Goal: Task Accomplishment & Management: Manage account settings

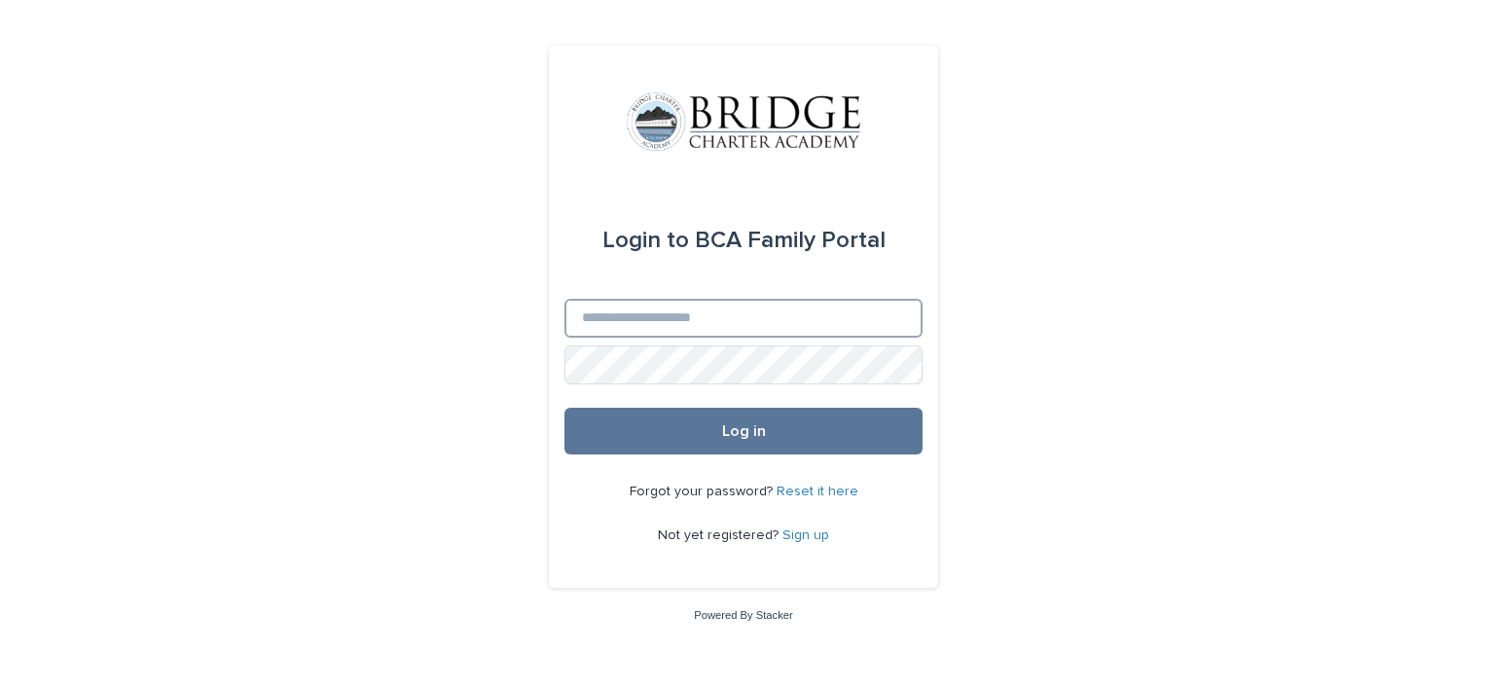
click at [765, 335] on input "Email" at bounding box center [743, 318] width 358 height 39
type input "**********"
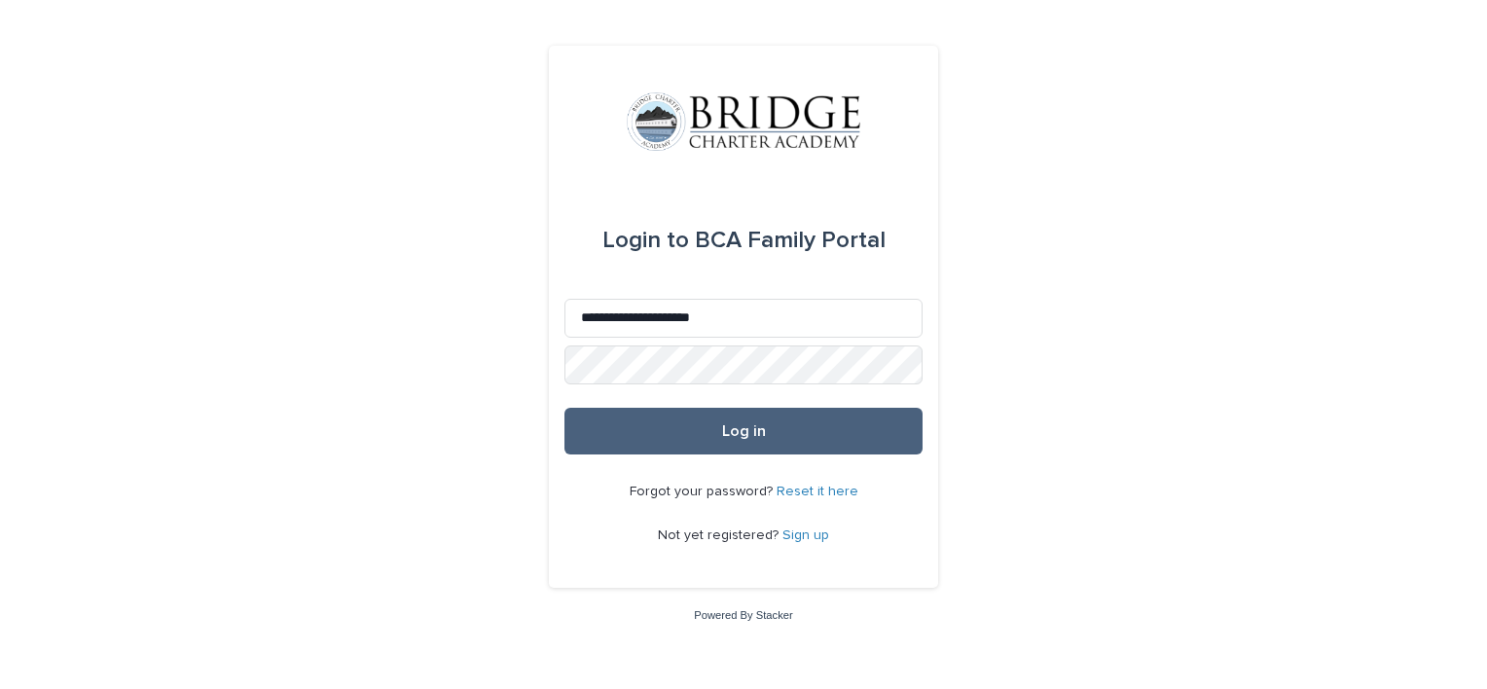
click at [731, 425] on span "Log in" at bounding box center [744, 431] width 44 height 16
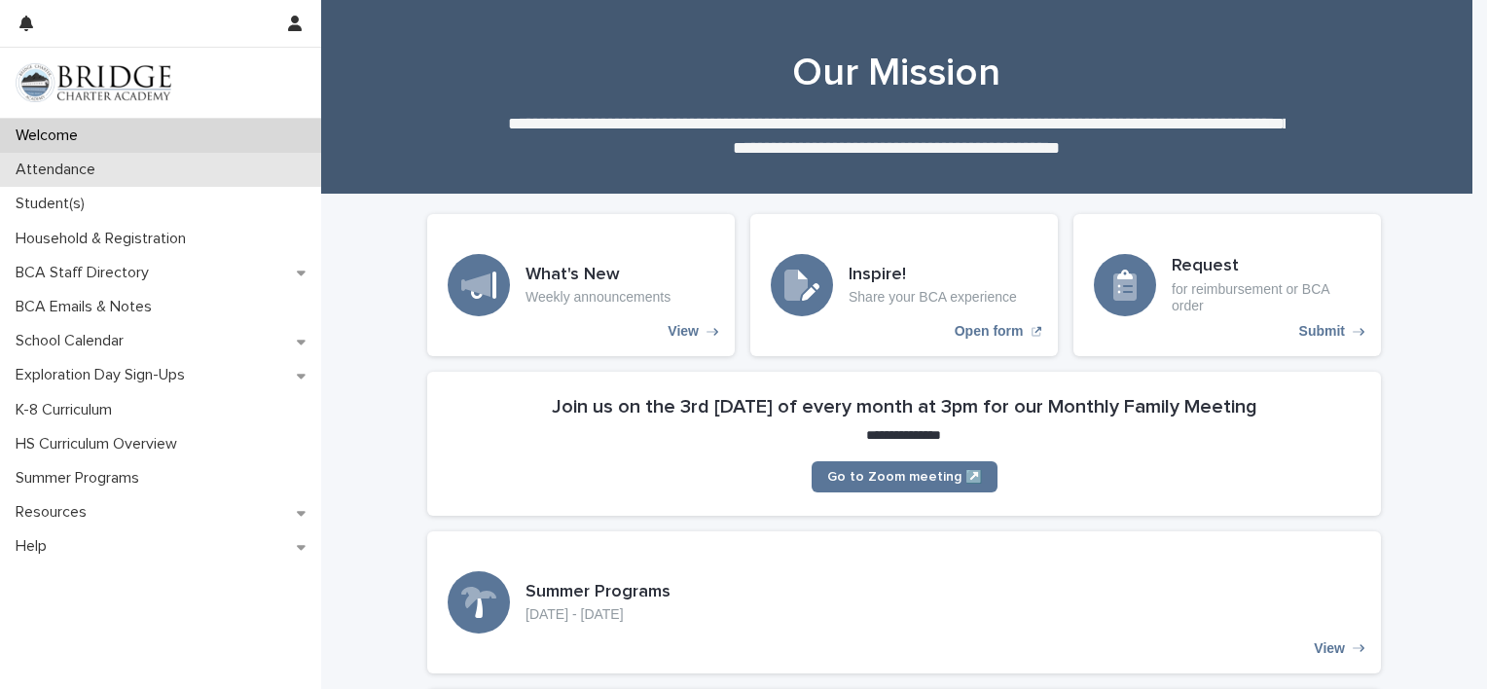
click at [109, 167] on p "Attendance" at bounding box center [59, 170] width 103 height 18
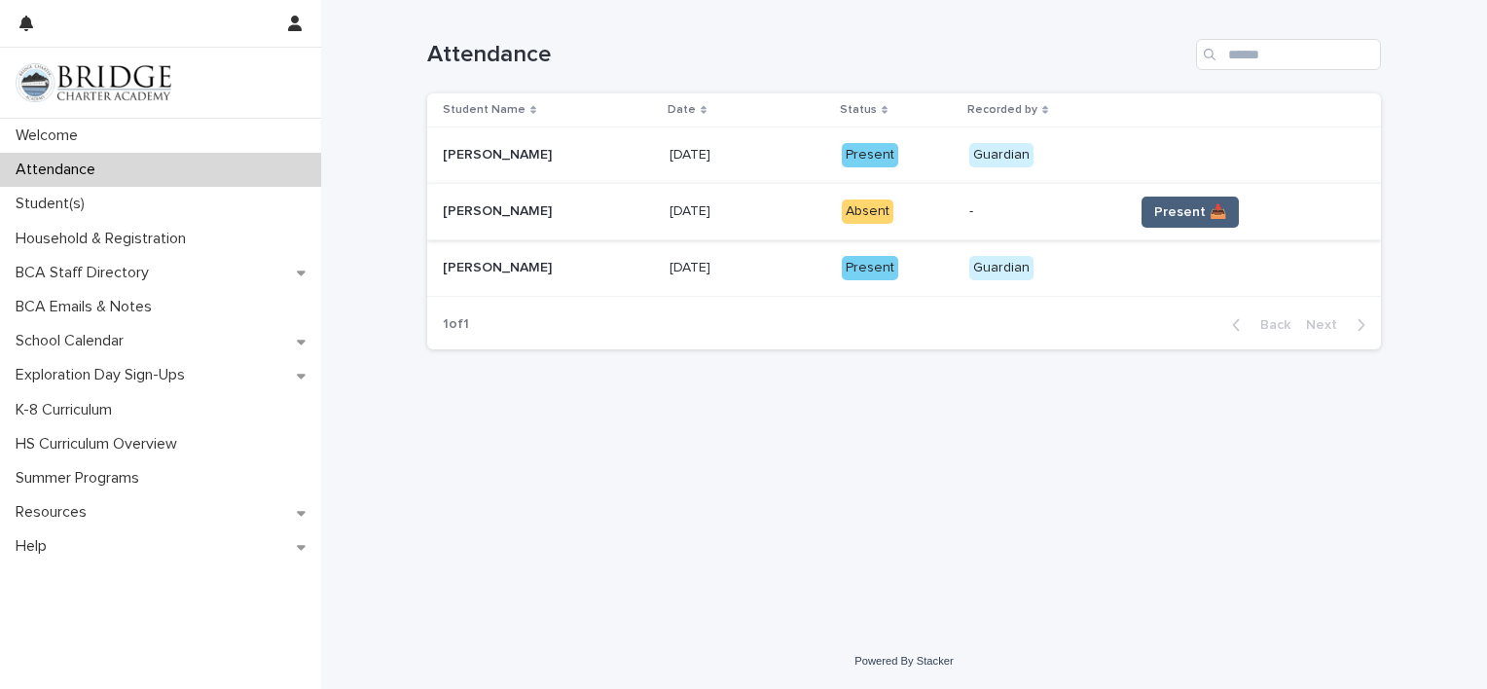
click at [1144, 214] on button "Present 📥" at bounding box center [1190, 212] width 97 height 31
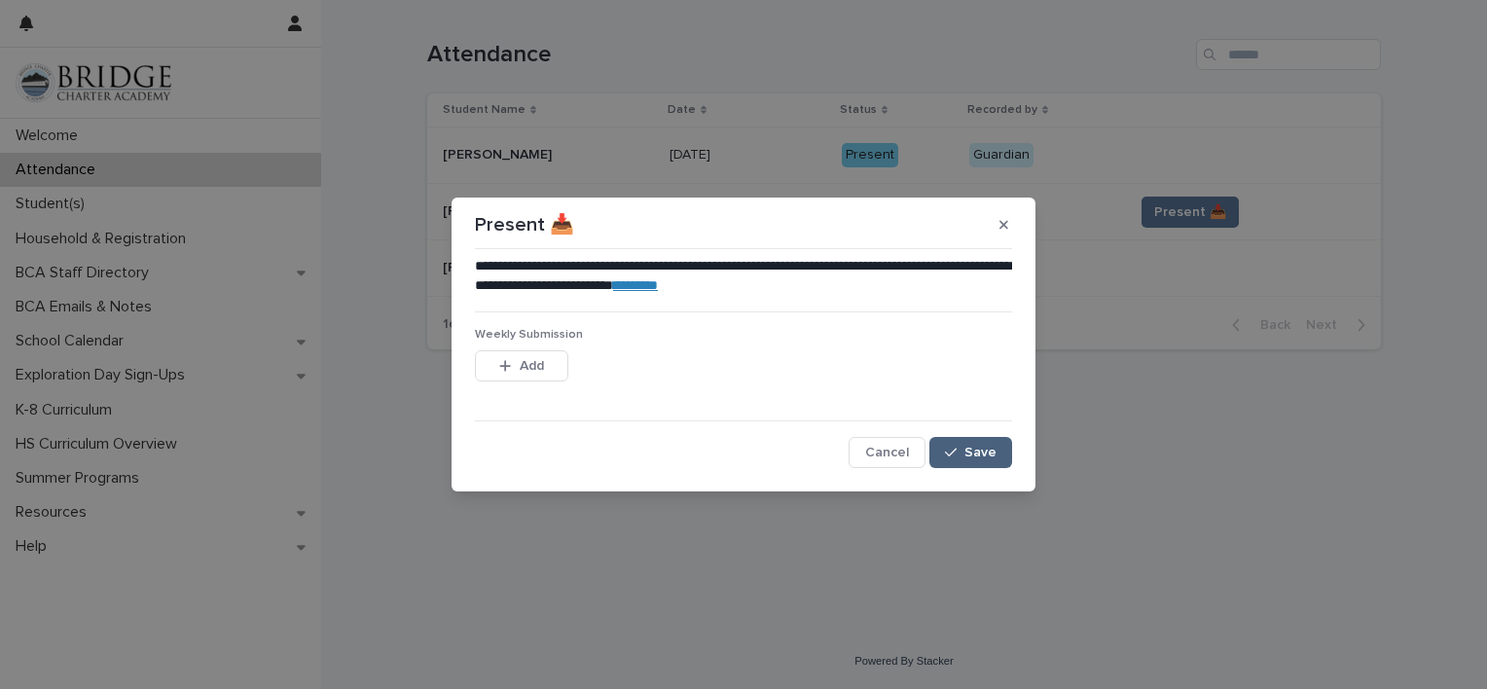
click at [958, 439] on button "Save" at bounding box center [970, 452] width 83 height 31
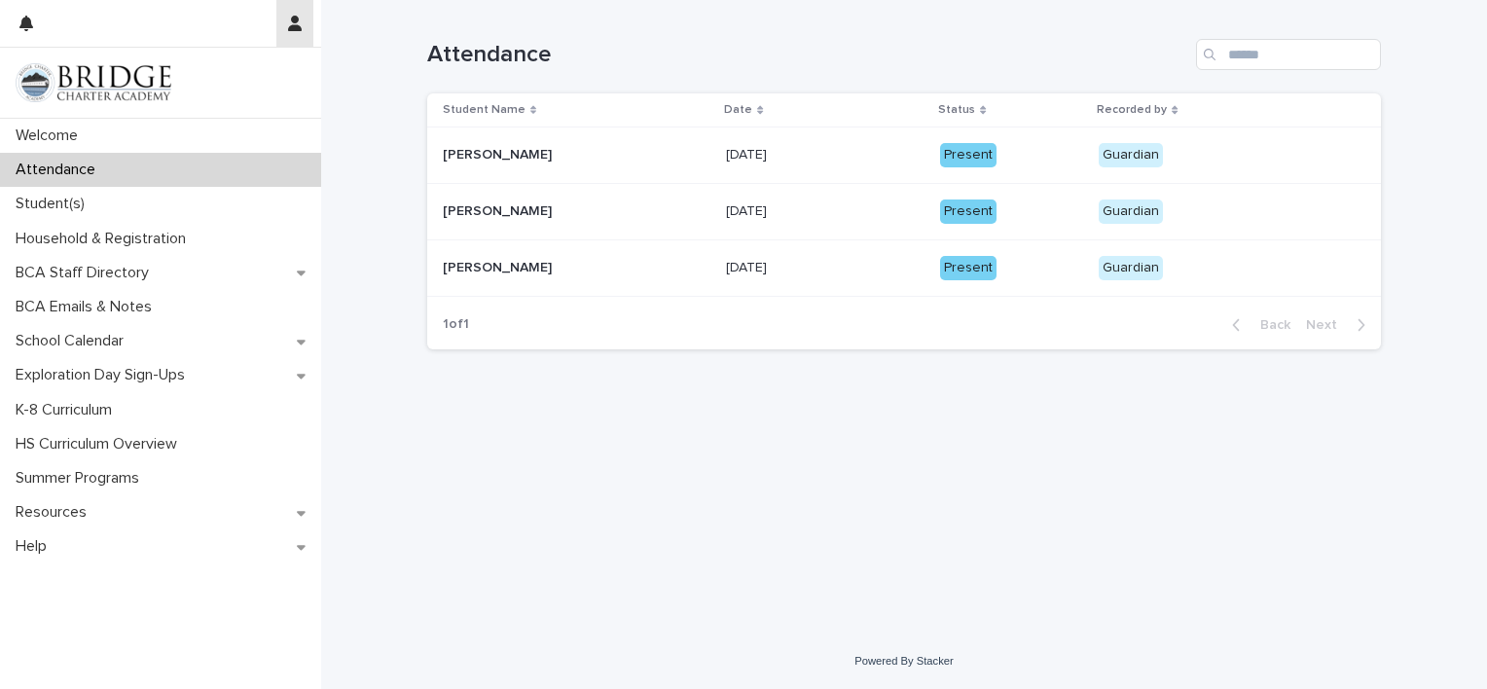
click at [289, 18] on icon "button" at bounding box center [295, 24] width 14 height 16
click at [217, 77] on p "Log Out" at bounding box center [238, 82] width 123 height 33
